Goal: Transaction & Acquisition: Purchase product/service

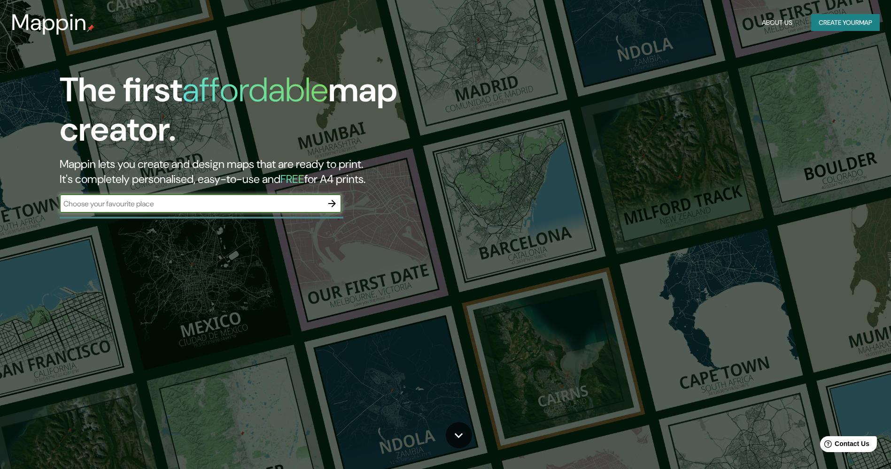
click at [192, 207] on input "text" at bounding box center [191, 204] width 263 height 11
type input "[GEOGRAPHIC_DATA]"
click at [330, 203] on icon "button" at bounding box center [331, 203] width 11 height 11
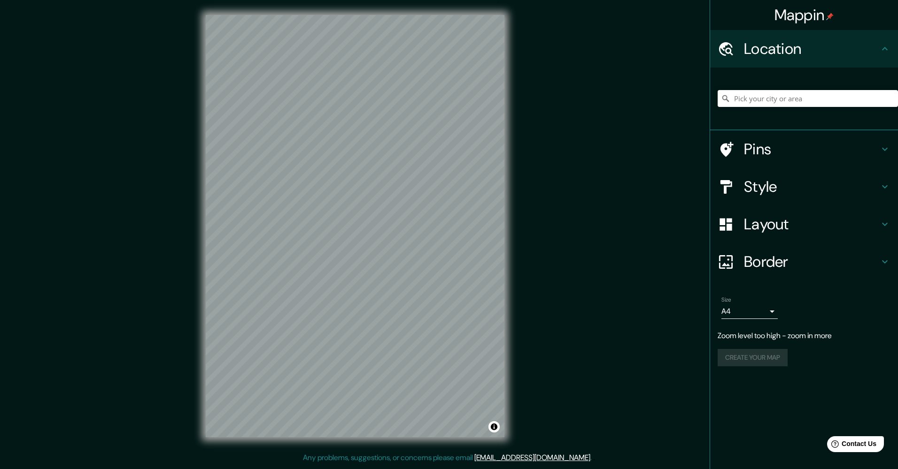
click at [755, 90] on div at bounding box center [807, 98] width 180 height 47
click at [765, 101] on input "Pick your city or area" at bounding box center [807, 98] width 180 height 17
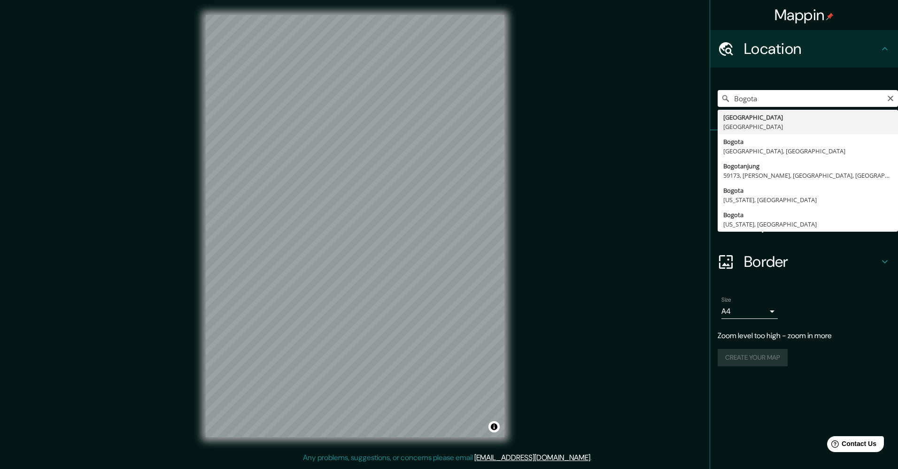
type input "[GEOGRAPHIC_DATA], [GEOGRAPHIC_DATA]"
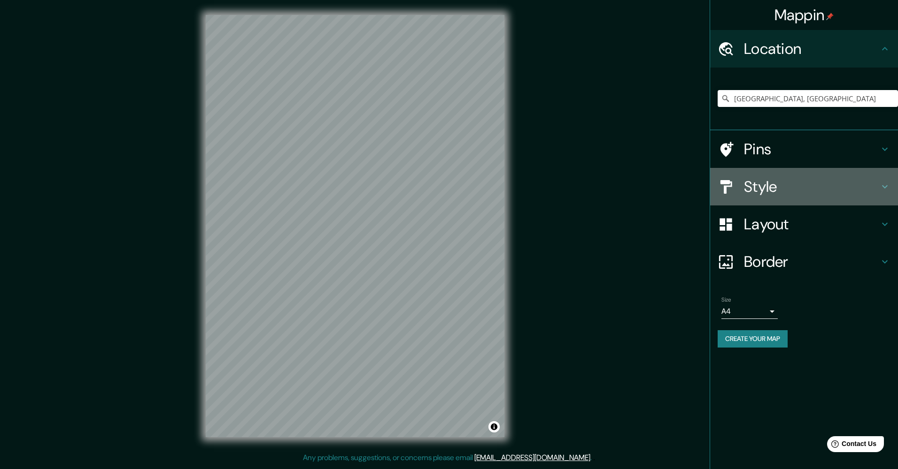
click at [798, 187] on h4 "Style" at bounding box center [811, 186] width 135 height 19
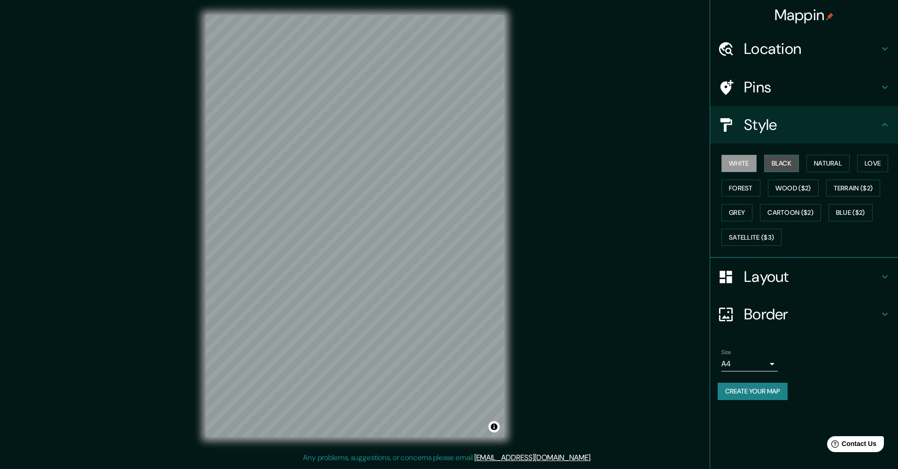
click at [781, 161] on button "Black" at bounding box center [781, 163] width 35 height 17
click at [767, 367] on body "Mappin Location [GEOGRAPHIC_DATA], [GEOGRAPHIC_DATA] Pins Style White Black Nat…" at bounding box center [449, 234] width 898 height 469
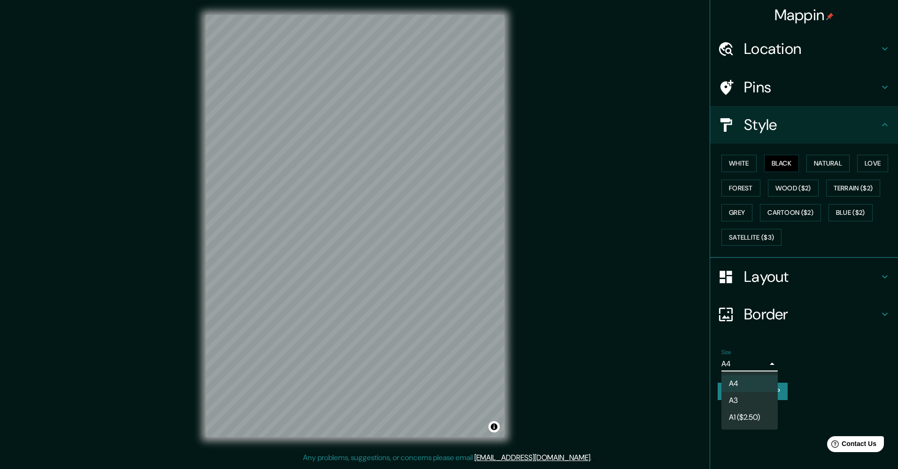
click at [771, 364] on div at bounding box center [449, 234] width 898 height 469
click at [857, 97] on div "Pins" at bounding box center [804, 88] width 188 height 38
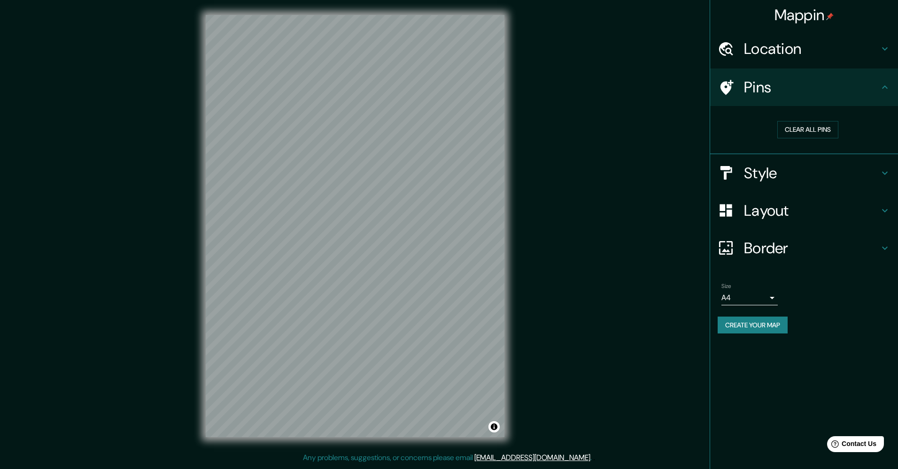
click at [823, 45] on h4 "Location" at bounding box center [811, 48] width 135 height 19
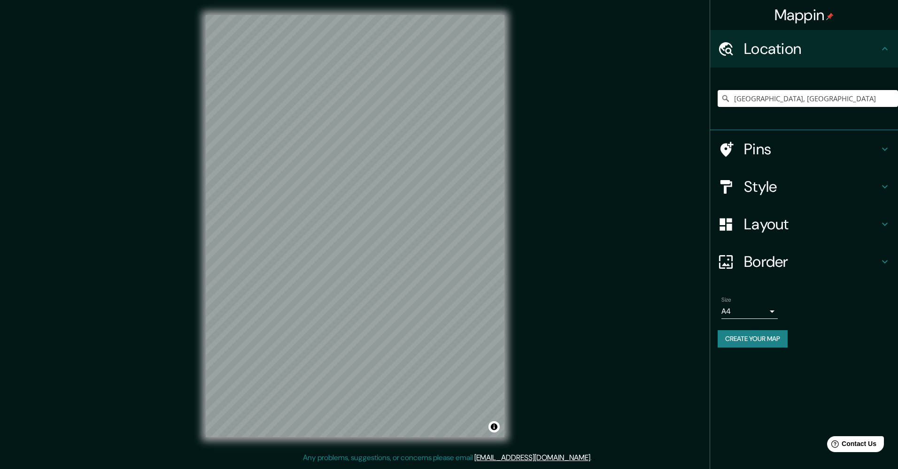
click at [812, 221] on h4 "Layout" at bounding box center [811, 224] width 135 height 19
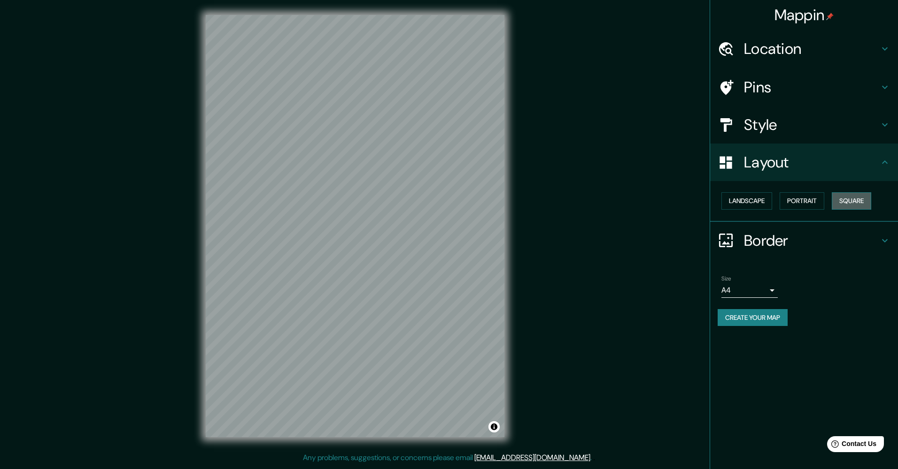
click at [853, 203] on button "Square" at bounding box center [850, 200] width 39 height 17
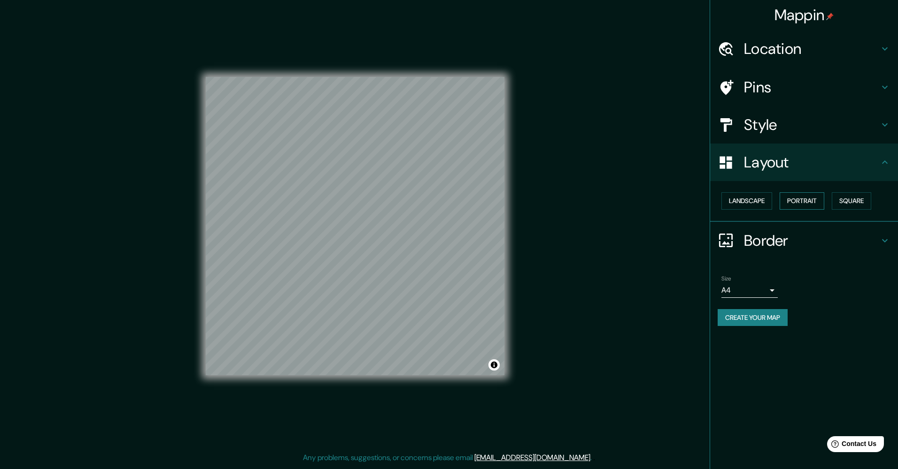
click at [813, 204] on button "Portrait" at bounding box center [801, 200] width 45 height 17
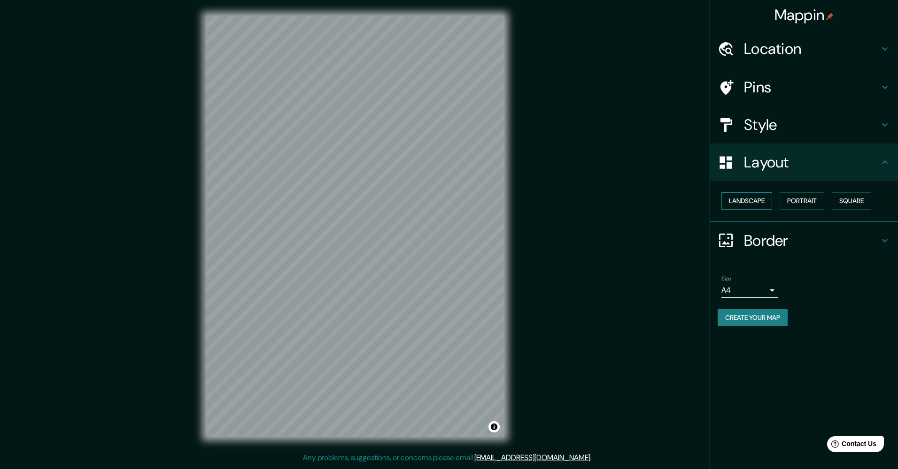
click at [758, 202] on button "Landscape" at bounding box center [746, 200] width 51 height 17
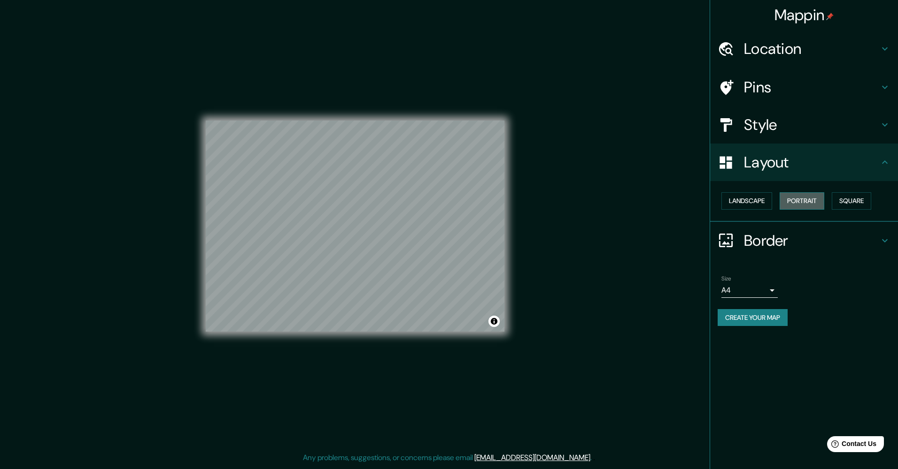
click at [824, 203] on button "Portrait" at bounding box center [801, 200] width 45 height 17
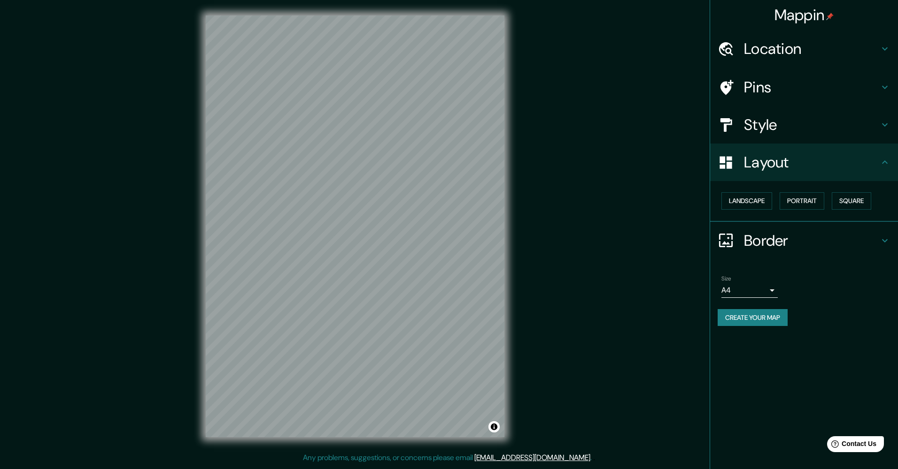
click at [798, 243] on h4 "Border" at bounding box center [811, 240] width 135 height 19
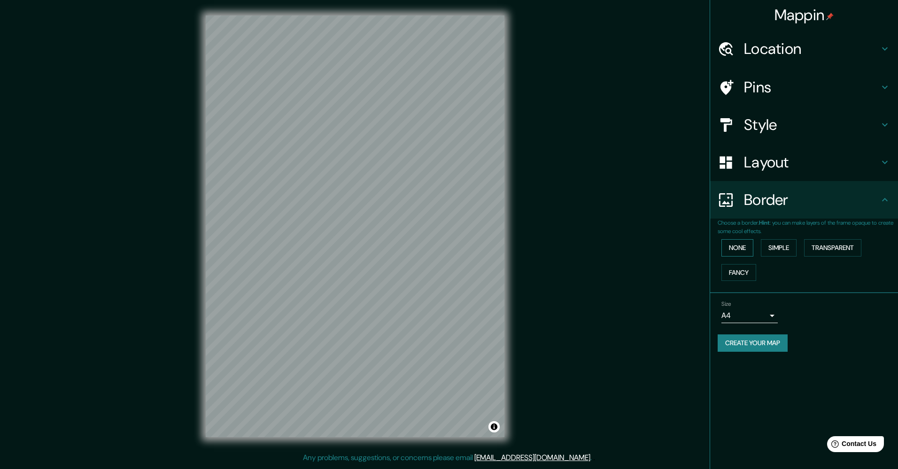
click at [744, 246] on button "None" at bounding box center [737, 247] width 32 height 17
click at [776, 127] on h4 "Style" at bounding box center [811, 124] width 135 height 19
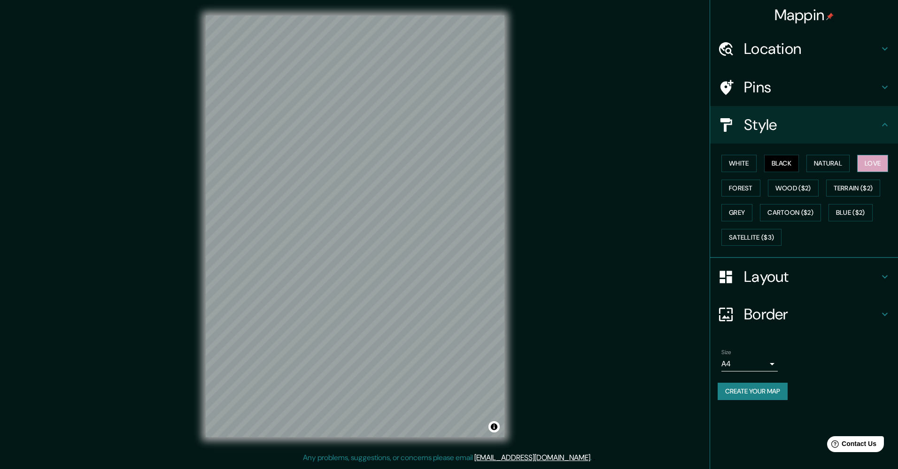
click at [873, 165] on button "Love" at bounding box center [872, 163] width 31 height 17
click at [840, 166] on button "Natural" at bounding box center [827, 163] width 43 height 17
drag, startPoint x: 773, startPoint y: 69, endPoint x: 777, endPoint y: 76, distance: 7.2
click at [776, 76] on ul "Location [GEOGRAPHIC_DATA], [GEOGRAPHIC_DATA] Pins Style White Black Natural Lo…" at bounding box center [804, 221] width 188 height 382
click at [783, 164] on button "Black" at bounding box center [781, 163] width 35 height 17
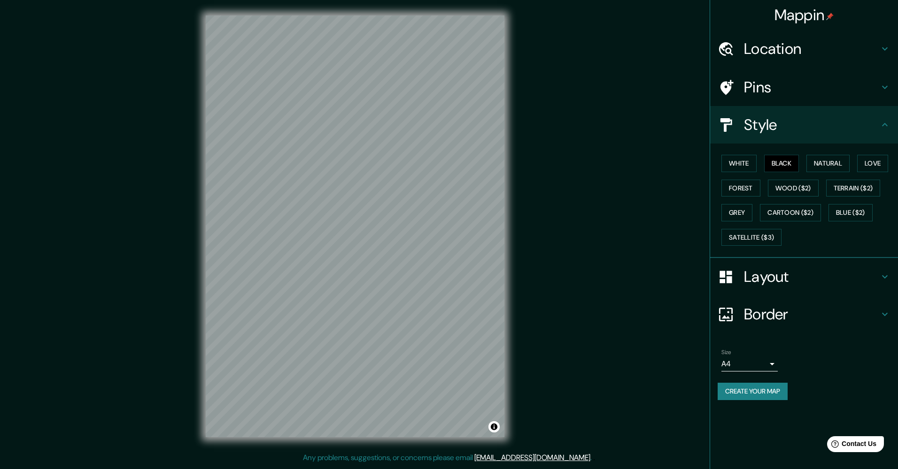
click at [771, 288] on div "Layout" at bounding box center [804, 277] width 188 height 38
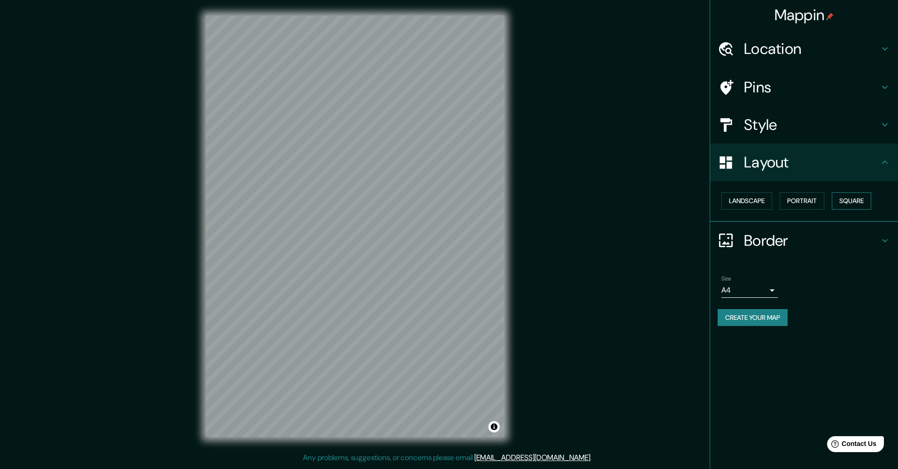
click at [849, 200] on button "Square" at bounding box center [850, 200] width 39 height 17
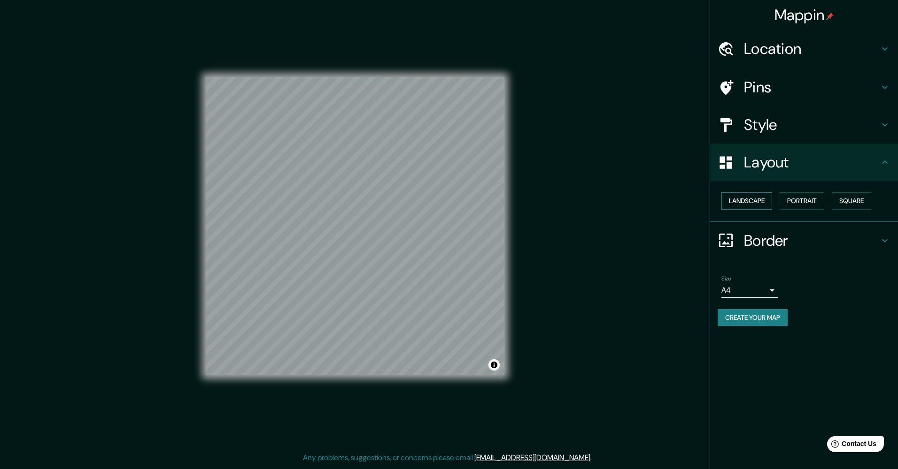
click at [739, 204] on button "Landscape" at bounding box center [746, 200] width 51 height 17
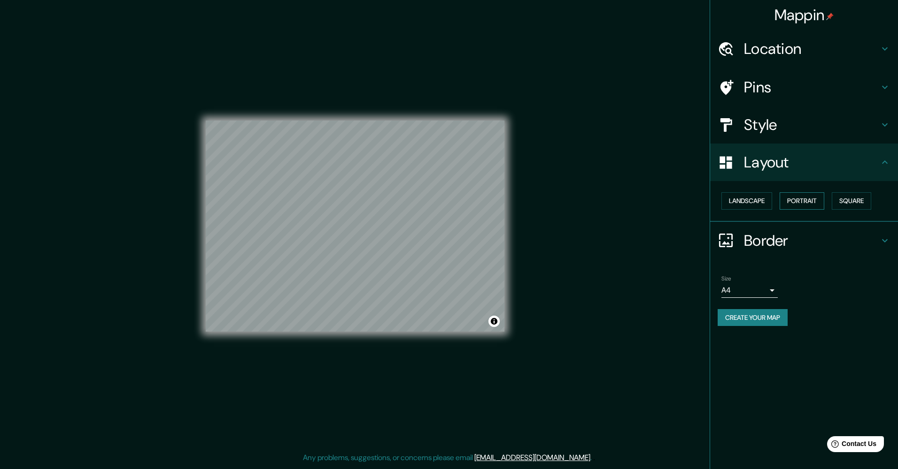
click at [797, 199] on button "Portrait" at bounding box center [801, 200] width 45 height 17
